Goal: Task Accomplishment & Management: Manage account settings

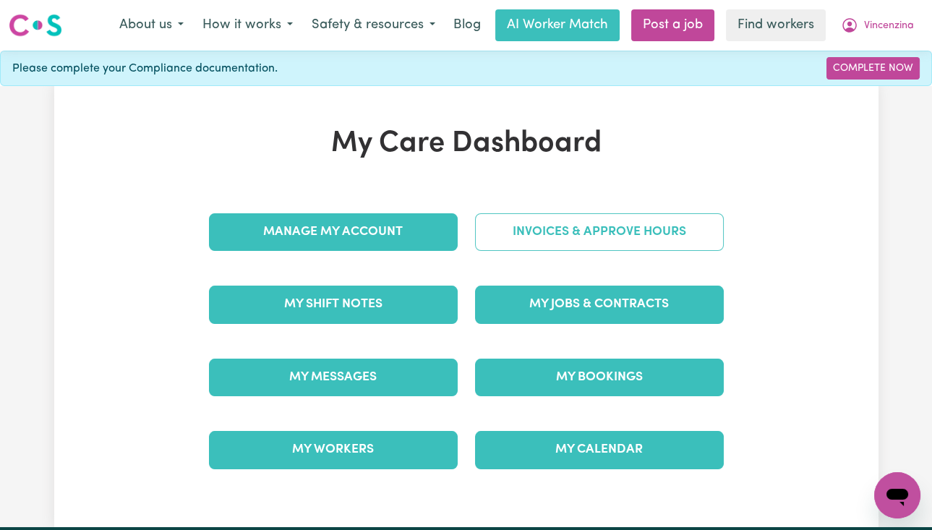
click at [602, 239] on link "Invoices & Approve Hours" at bounding box center [599, 232] width 249 height 38
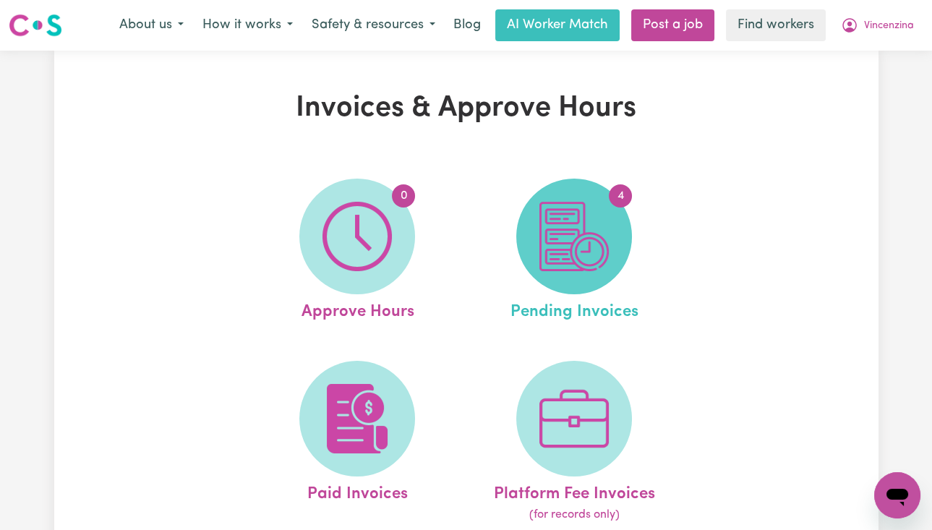
click at [570, 217] on img at bounding box center [573, 236] width 69 height 69
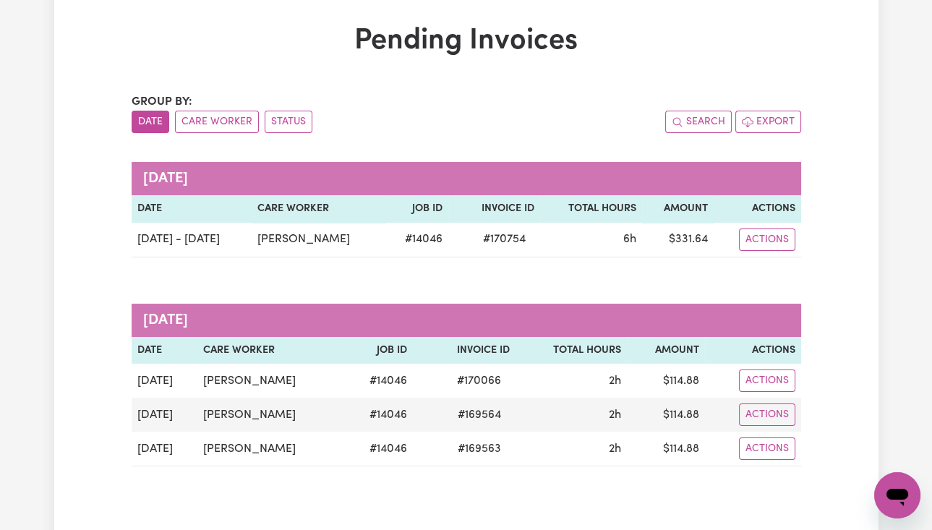
scroll to position [96, 0]
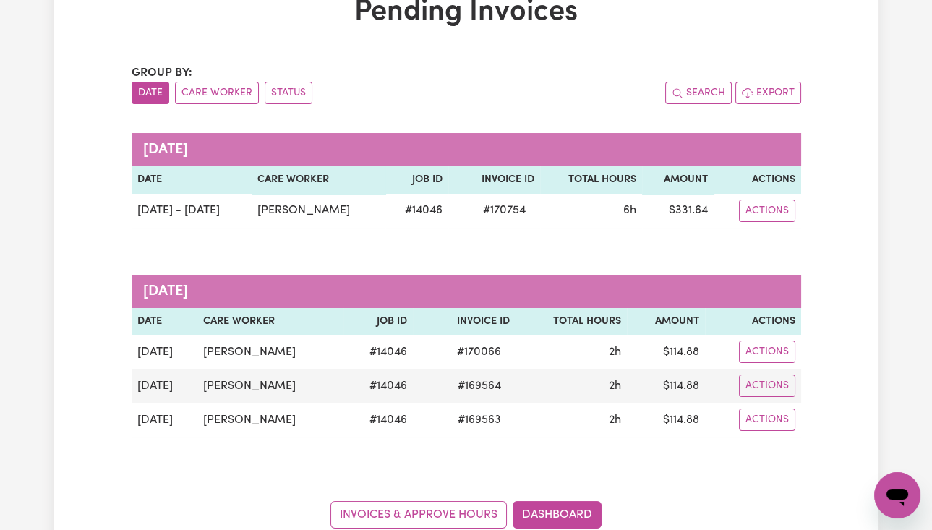
click at [693, 61] on div "Pending Invoices Group by: Date Care Worker Status Search Export [DATE] Date Ca…" at bounding box center [466, 262] width 687 height 534
click at [895, 16] on div "Pending Invoices Group by: Date Care Worker Status Search Export [DATE] Date Ca…" at bounding box center [466, 261] width 932 height 615
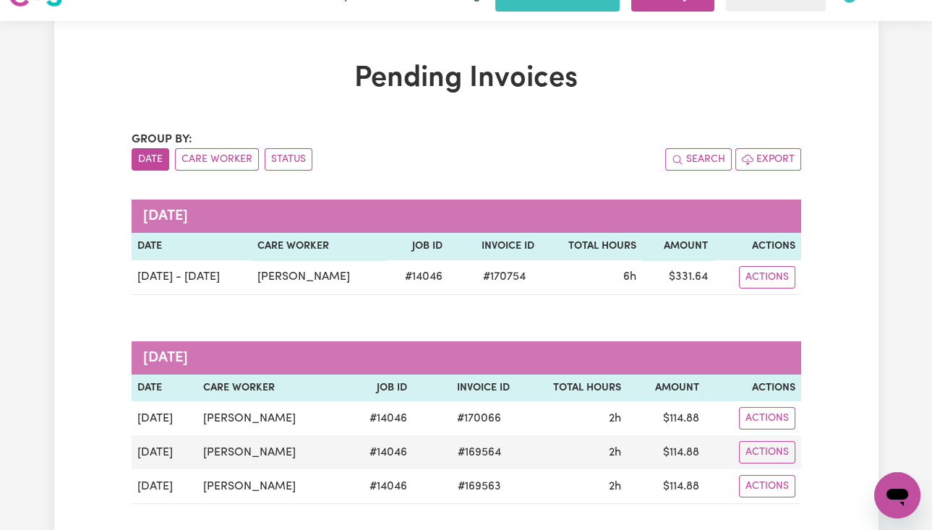
scroll to position [0, 0]
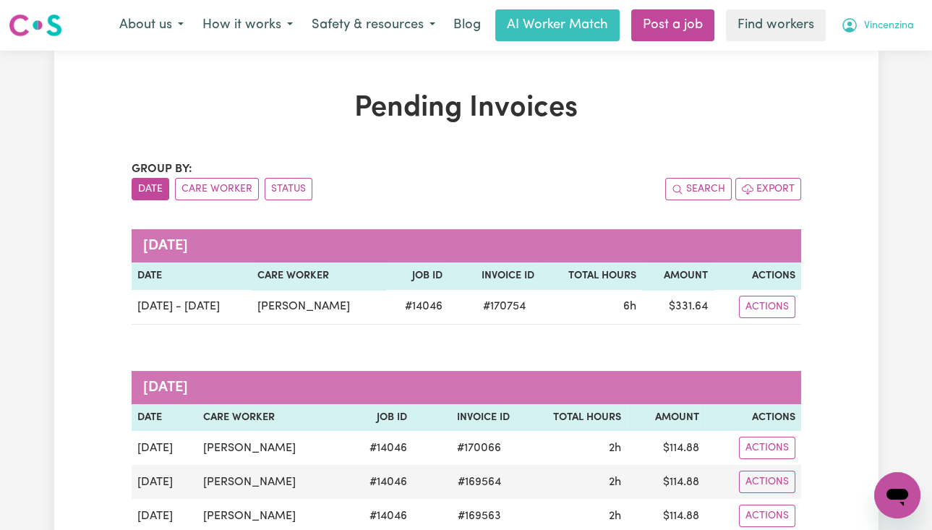
click at [912, 20] on button "Vincenzina" at bounding box center [878, 25] width 92 height 30
click at [896, 72] on link "Logout" at bounding box center [865, 82] width 114 height 27
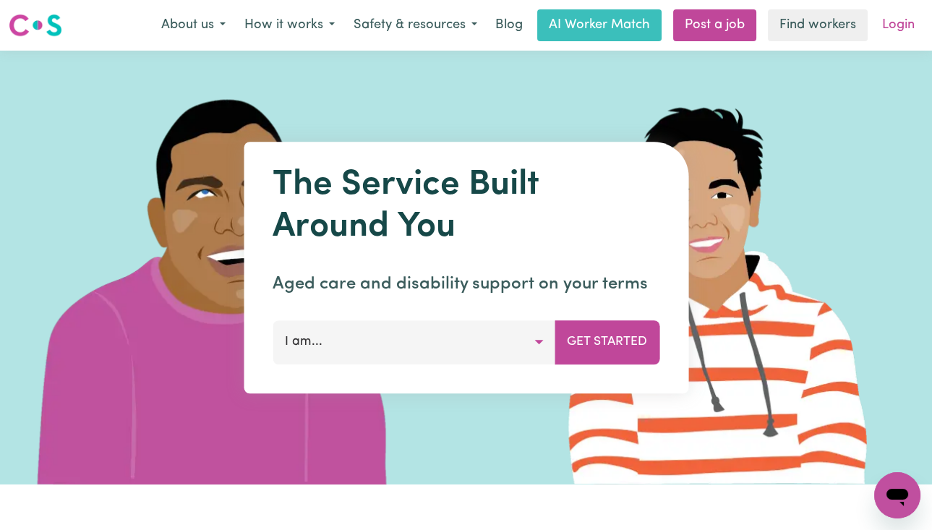
click at [905, 31] on link "Login" at bounding box center [899, 25] width 50 height 32
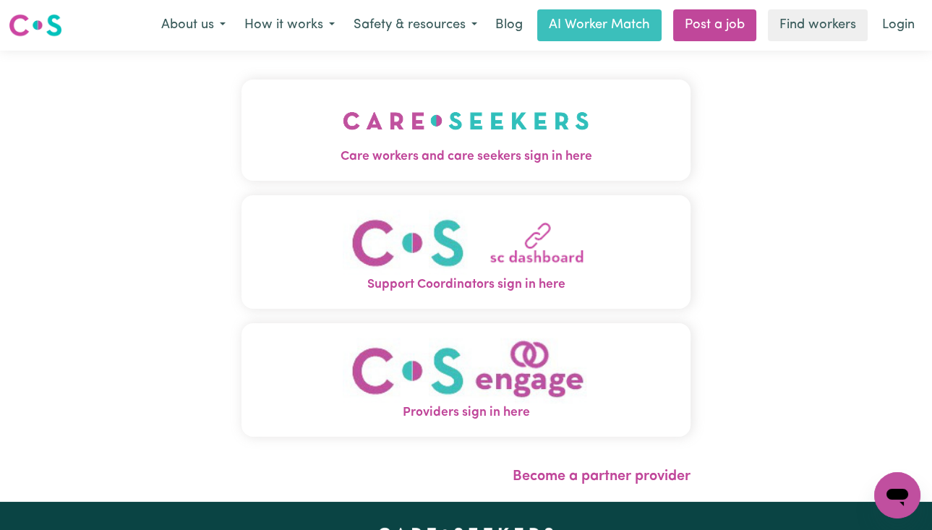
click at [440, 143] on img "Care workers and care seekers sign in here" at bounding box center [466, 121] width 247 height 54
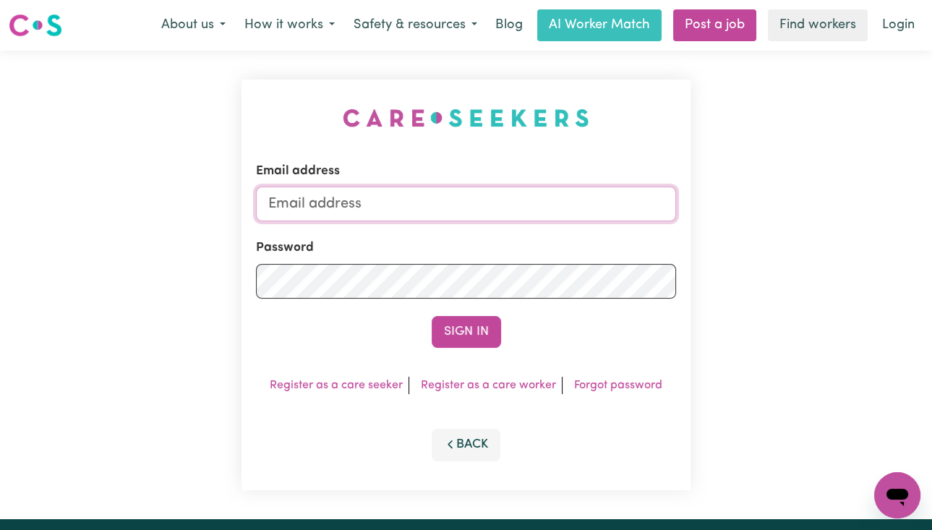
type input "[EMAIL_ADDRESS][DOMAIN_NAME]"
